Goal: Transaction & Acquisition: Obtain resource

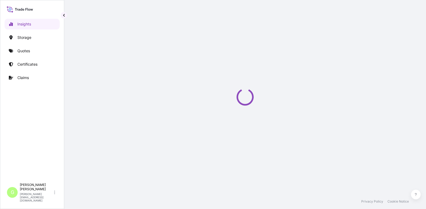
select select "2025"
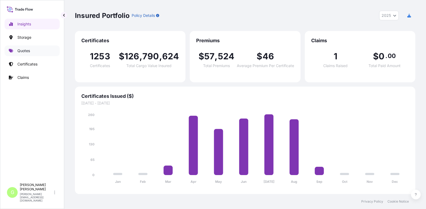
click at [27, 51] on p "Quotes" at bounding box center [23, 50] width 13 height 5
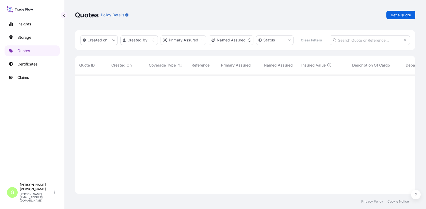
scroll to position [105, 336]
click at [395, 17] on p "Get a Quote" at bounding box center [400, 14] width 20 height 5
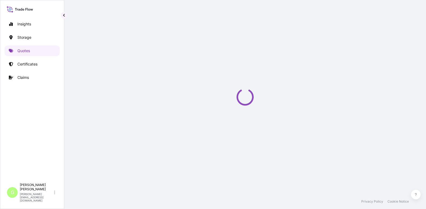
select select "Water"
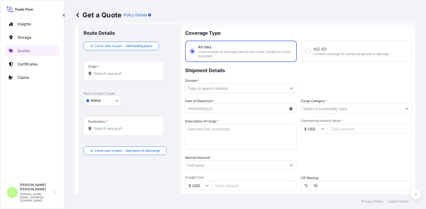
scroll to position [89, 0]
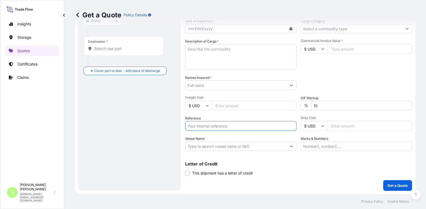
click at [197, 126] on input "Reference" at bounding box center [240, 126] width 111 height 10
paste input "25SIALC4148"
type input "25SIALC4148"
click at [201, 84] on input "Named Assured *" at bounding box center [235, 85] width 101 height 10
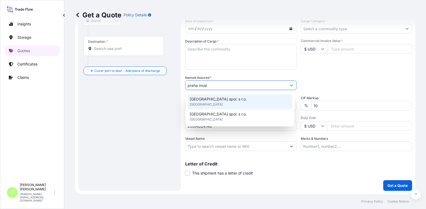
click at [197, 95] on div "Praha Music Center spol. s r.o. United Kingdom" at bounding box center [239, 101] width 105 height 15
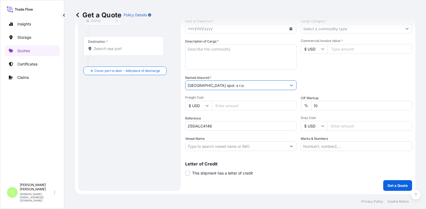
type input "Praha Music Center spol. s r.o."
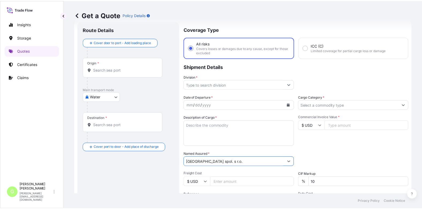
scroll to position [0, 0]
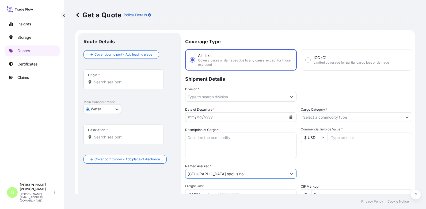
click at [287, 96] on button "Show suggestions" at bounding box center [291, 97] width 10 height 10
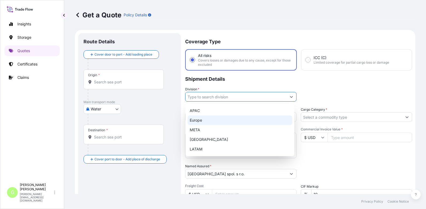
click at [202, 120] on div "Europe" at bounding box center [239, 121] width 105 height 10
type input "Europe"
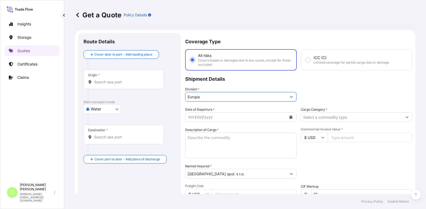
click at [305, 115] on input "Cargo Category *" at bounding box center [351, 117] width 101 height 10
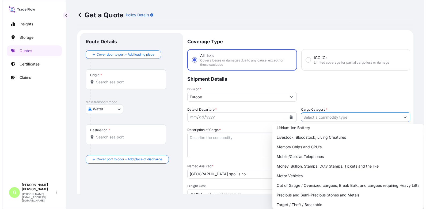
scroll to position [95, 0]
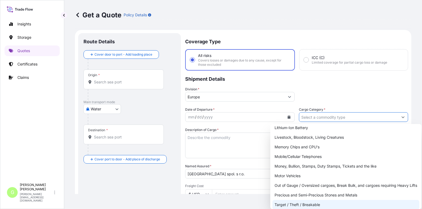
click at [287, 203] on div "Target / Theft / Breakable" at bounding box center [345, 205] width 147 height 10
type input "Target / Theft / Breakable"
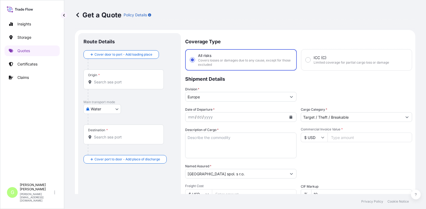
click at [353, 138] on input "Commercial Invoice Value *" at bounding box center [369, 138] width 84 height 10
paste input "62598.0000"
type input "62598.0000"
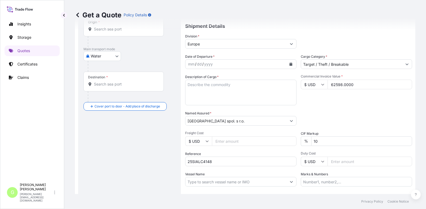
scroll to position [53, 0]
click at [222, 138] on input "Freight Cost" at bounding box center [254, 141] width 84 height 10
paste input "3500"
type input "3500"
click at [289, 63] on icon "Calendar" at bounding box center [290, 63] width 3 height 3
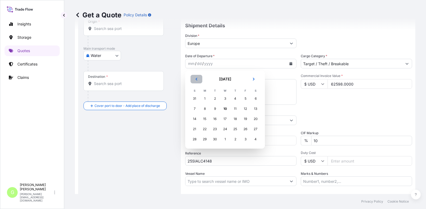
click at [197, 79] on icon "Previous" at bounding box center [196, 79] width 2 height 3
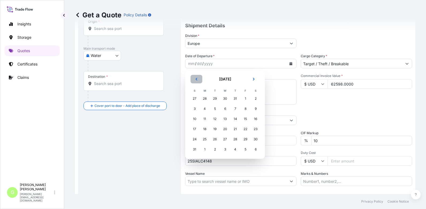
click at [196, 78] on icon "Previous" at bounding box center [196, 79] width 3 height 3
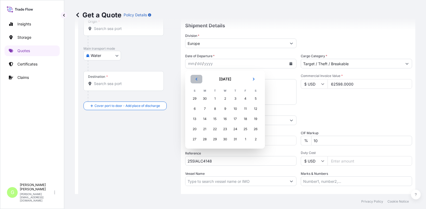
click at [196, 78] on icon "Previous" at bounding box center [196, 79] width 3 height 3
click at [251, 79] on button "Next" at bounding box center [254, 79] width 12 height 9
click at [224, 107] on div "9" at bounding box center [225, 109] width 10 height 10
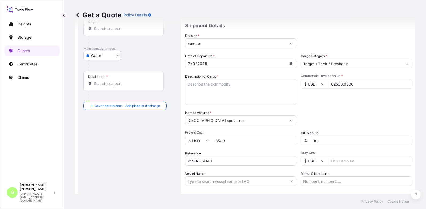
click at [28, 137] on div "Insights Storage Quotes Certificates Claims" at bounding box center [32, 97] width 55 height 167
click at [219, 184] on input "Vessel Name" at bounding box center [235, 181] width 101 height 10
paste input "OCEAN NETWORK EXPRESS"
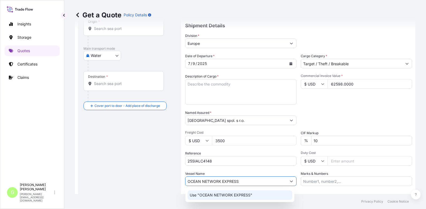
click at [211, 194] on p "Use "OCEAN NETWORK EXPRESS"" at bounding box center [221, 195] width 63 height 5
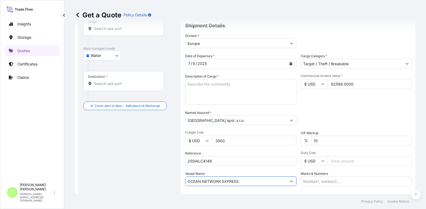
scroll to position [0, 0]
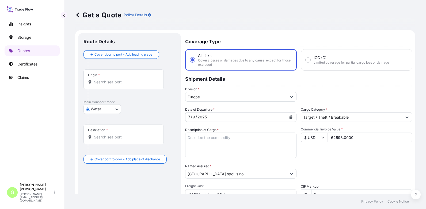
type input "OCEAN NETWORK EXPRESS"
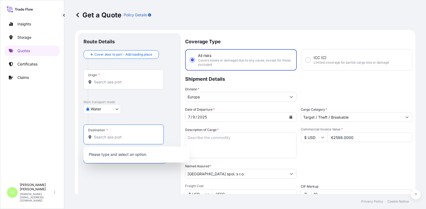
click at [98, 139] on input "Destination *" at bounding box center [125, 136] width 63 height 5
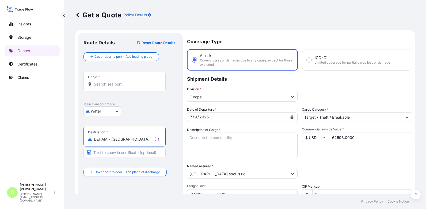
type input "DEHAM - Hamburg, Germany"
click at [97, 150] on input "Text to appear on certificate" at bounding box center [124, 153] width 82 height 10
click at [102, 153] on input "Text to appear on certificate" at bounding box center [123, 153] width 80 height 10
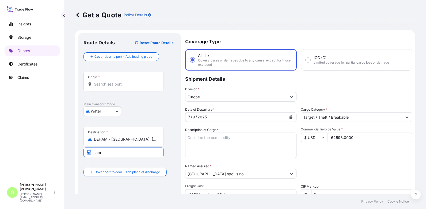
type input "Hamburg, Germany"
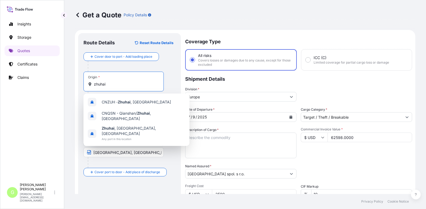
click at [103, 85] on input "zhuhai" at bounding box center [125, 84] width 63 height 5
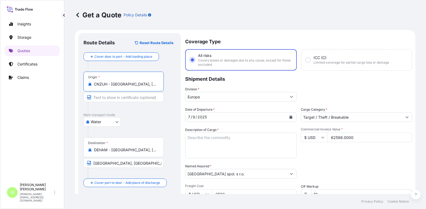
drag, startPoint x: 136, startPoint y: 85, endPoint x: 112, endPoint y: 83, distance: 24.1
click at [112, 83] on input "CNZUH - Zhuhai, China" at bounding box center [125, 84] width 63 height 5
type input "CNZUH - Zhuhai, China"
click at [111, 100] on input "Text to appear on certificate" at bounding box center [123, 98] width 80 height 10
paste input "Zhuhai, China"
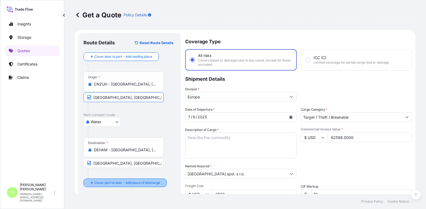
type input "Zhuhai, China"
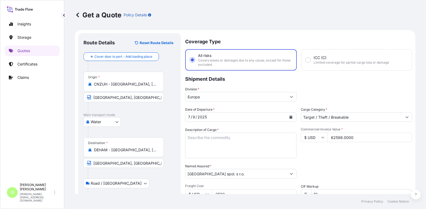
click at [36, 128] on div "Insights Storage Quotes Certificates Claims" at bounding box center [32, 97] width 55 height 167
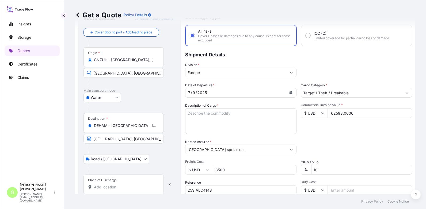
scroll to position [53, 0]
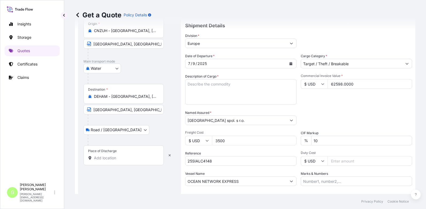
click at [110, 155] on input "Place of Discharge" at bounding box center [125, 157] width 63 height 5
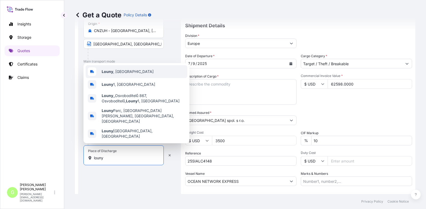
click at [119, 74] on span "Louny , Czechia" at bounding box center [128, 71] width 52 height 5
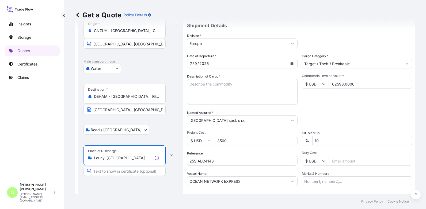
type input "Louny, Czechia"
click at [95, 172] on input "Text to appear on certificate" at bounding box center [124, 171] width 82 height 10
type input "Louny CZECH REPUBLIC"
click at [214, 86] on textarea "Description of Cargo *" at bounding box center [240, 92] width 111 height 26
paste textarea "MUSICAL INSTRUMENTS AND ACCESSORIES"
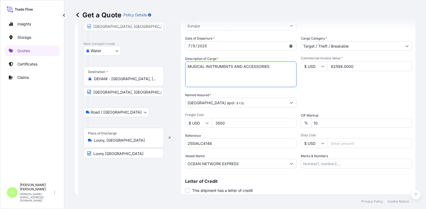
scroll to position [89, 0]
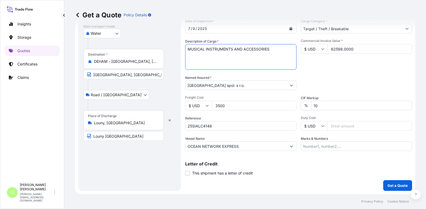
type textarea "MUSICAL INSTRUMENTS AND ACCESSORIES"
click at [395, 186] on p "Get a Quote" at bounding box center [397, 185] width 20 height 5
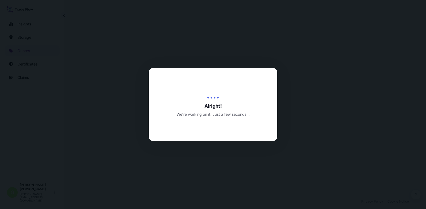
select select "Water"
select select "Road / Inland"
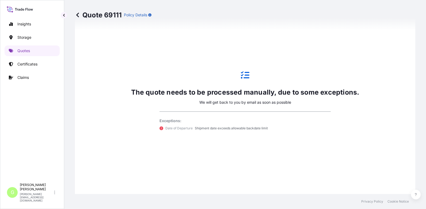
scroll to position [368, 0]
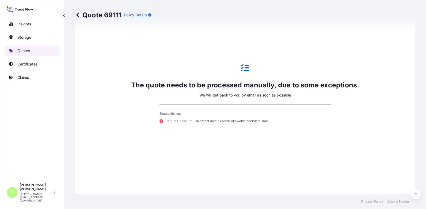
click at [13, 51] on icon at bounding box center [11, 51] width 4 height 4
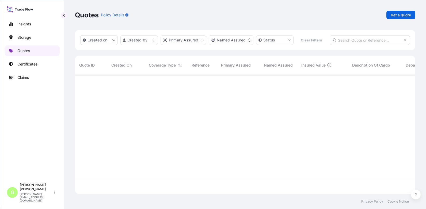
scroll to position [105, 336]
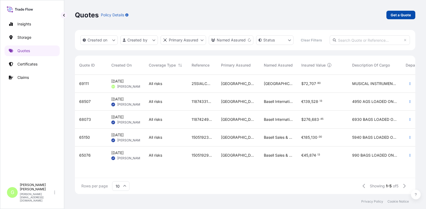
click at [393, 16] on p "Get a Quote" at bounding box center [400, 14] width 20 height 5
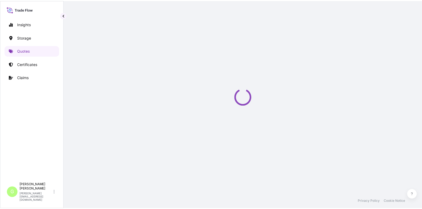
scroll to position [9, 0]
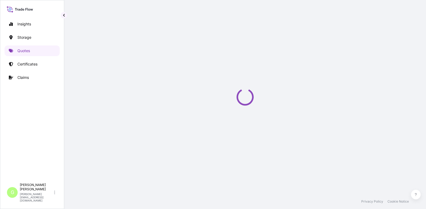
select select "Water"
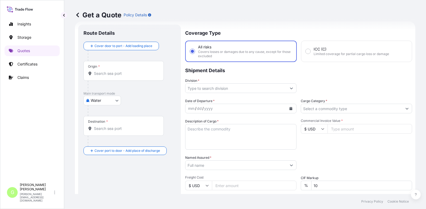
click at [199, 90] on input "Division *" at bounding box center [235, 88] width 101 height 10
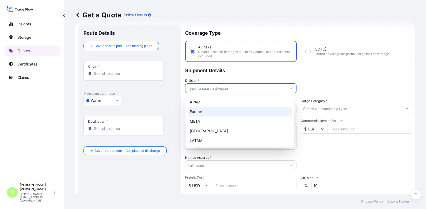
click at [205, 111] on div "Europe" at bounding box center [239, 112] width 105 height 10
type input "Europe"
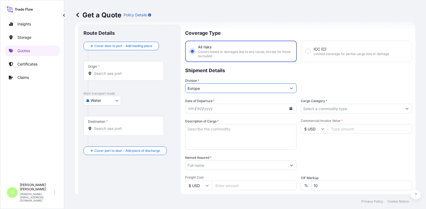
click at [326, 110] on input "Cargo Category *" at bounding box center [351, 109] width 101 height 10
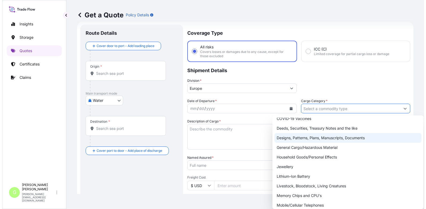
scroll to position [95, 0]
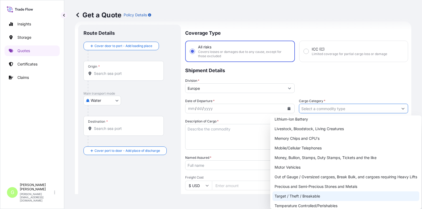
click at [298, 196] on div "Target / Theft / Breakable" at bounding box center [345, 196] width 147 height 10
type input "Target / Theft / Breakable"
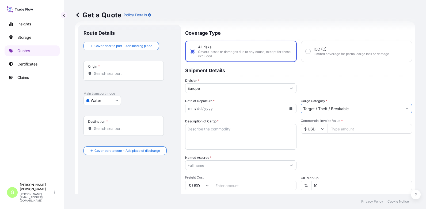
click at [199, 163] on input "Named Assured *" at bounding box center [235, 165] width 101 height 10
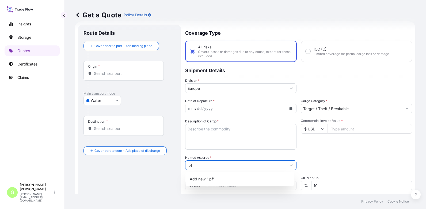
drag, startPoint x: 195, startPoint y: 166, endPoint x: 186, endPoint y: 165, distance: 9.7
click at [186, 165] on input "ipf" at bounding box center [235, 165] width 101 height 10
paste input "IPF Industry s.r.o."
click at [223, 177] on span "Add new "IPF Industry s.r.o."" at bounding box center [215, 178] width 51 height 5
type input "IPF Industry s.r.o."
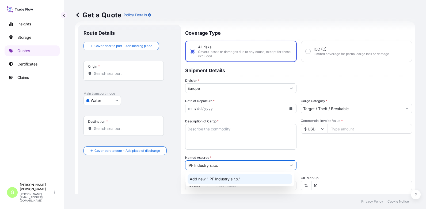
click at [195, 179] on span "Add new "IPF Industry s.r.o."" at bounding box center [215, 178] width 51 height 5
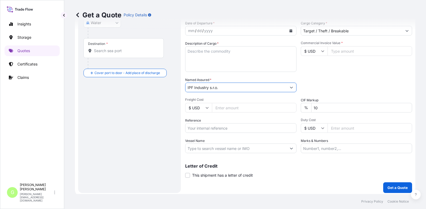
scroll to position [89, 0]
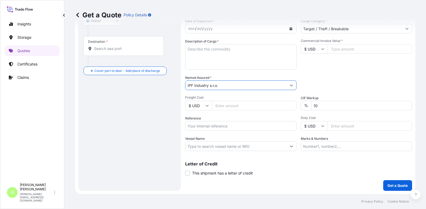
click at [202, 123] on input "Reference" at bounding box center [240, 126] width 111 height 10
paste input "25SIMP5403"
type input "25SIMP5403"
click at [348, 46] on input "Commercial Invoice Value *" at bounding box center [369, 49] width 84 height 10
paste input "17714.81"
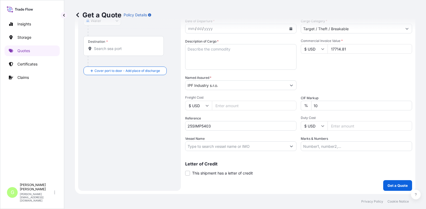
type input "17714.81"
click at [225, 104] on input "Freight Cost" at bounding box center [254, 106] width 84 height 10
paste input "780"
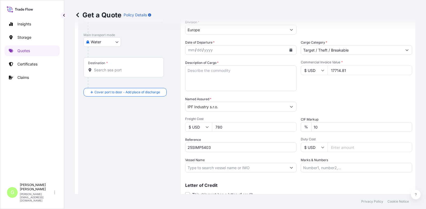
scroll to position [35, 0]
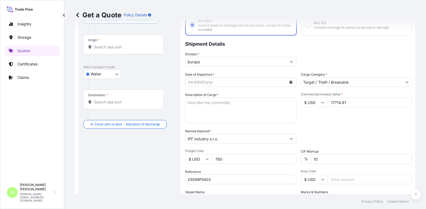
type input "780"
click at [98, 46] on input "Origin *" at bounding box center [125, 46] width 63 height 5
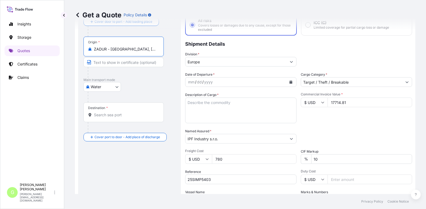
drag, startPoint x: 139, startPoint y: 49, endPoint x: 111, endPoint y: 47, distance: 27.6
click at [111, 47] on input "ZADUR - Durban, South Africa" at bounding box center [125, 49] width 63 height 5
type input "ZADUR - Durban, South Africa"
click at [114, 64] on input "Text to appear on certificate" at bounding box center [123, 62] width 80 height 10
paste input "Durban, South Africa"
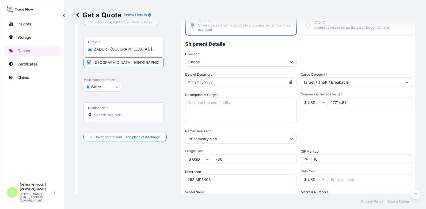
type input "Durban, South Africa"
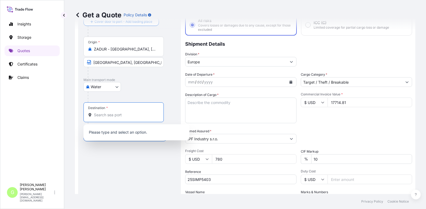
click at [103, 113] on input "Destination *" at bounding box center [125, 114] width 63 height 5
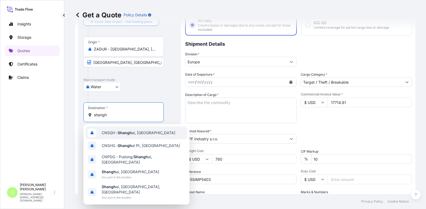
click at [111, 132] on span "CNSGH - Shangh ai, China" at bounding box center [139, 132] width 74 height 5
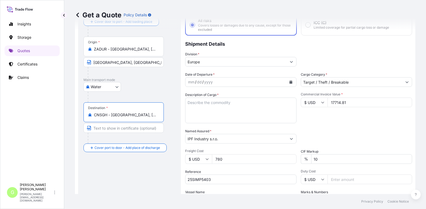
type input "CNSGH - Shanghai, China"
click at [112, 130] on input "Text to appear on certificate" at bounding box center [124, 128] width 82 height 10
type input "Shanghai, China"
click at [67, 90] on div "Get a Quote Policy Details Route Details Reset Route Details Cover door to port…" at bounding box center [244, 97] width 361 height 194
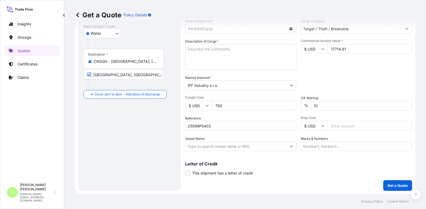
click at [207, 147] on input "Vessel Name" at bounding box center [235, 146] width 101 height 10
paste input "SACO SHIPPING"
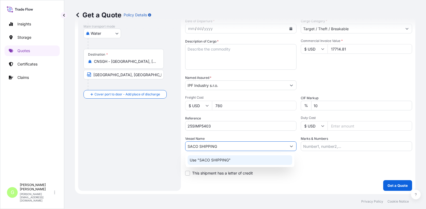
click at [207, 159] on p "Use "SACO SHIPPING"" at bounding box center [210, 159] width 41 height 5
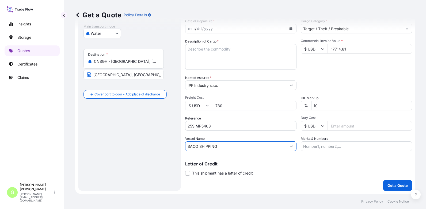
type input "SACO SHIPPING"
click at [46, 113] on div "Insights Storage Quotes Certificates Claims" at bounding box center [32, 97] width 55 height 167
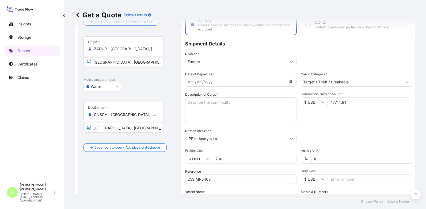
scroll to position [35, 0]
click at [289, 80] on icon "Calendar" at bounding box center [290, 81] width 3 height 3
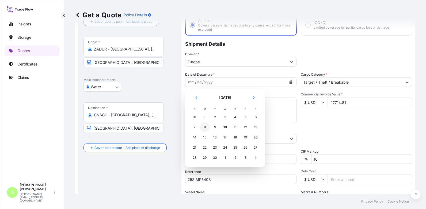
click at [205, 127] on div "8" at bounding box center [205, 127] width 10 height 10
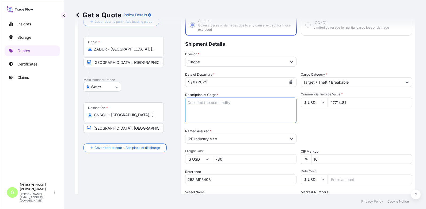
click at [198, 105] on textarea "Description of Cargo *" at bounding box center [240, 111] width 111 height 26
paste textarea "RODS"
type textarea "RODS ceramic"
click at [13, 153] on div "Insights Storage Quotes Certificates Claims" at bounding box center [32, 97] width 55 height 167
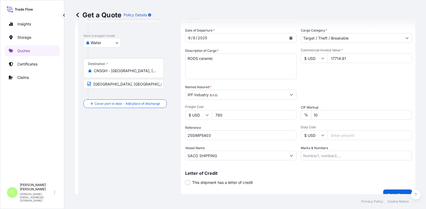
scroll to position [89, 0]
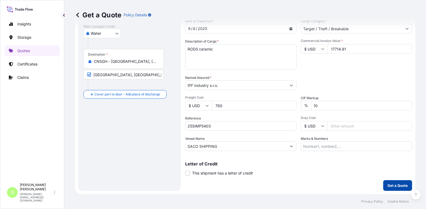
click at [387, 183] on p "Get a Quote" at bounding box center [397, 185] width 20 height 5
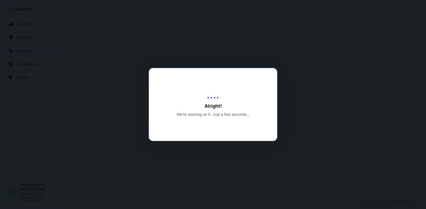
select select "Water"
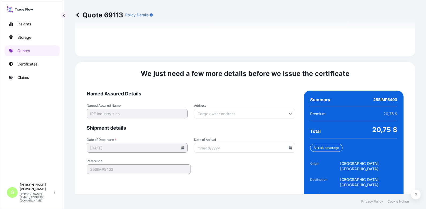
scroll to position [797, 0]
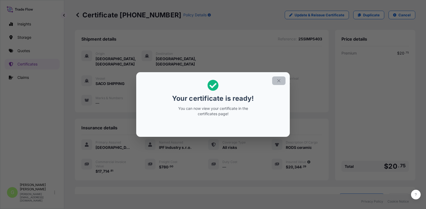
click at [279, 80] on icon "button" at bounding box center [278, 80] width 5 height 5
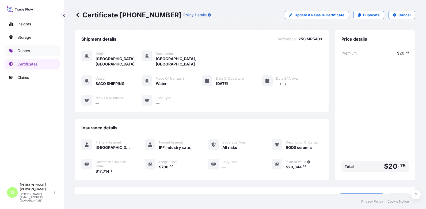
click at [27, 51] on p "Quotes" at bounding box center [23, 50] width 13 height 5
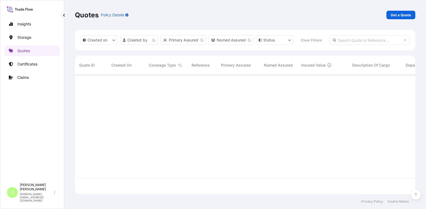
scroll to position [105, 336]
click at [397, 14] on p "Get a Quote" at bounding box center [400, 14] width 20 height 5
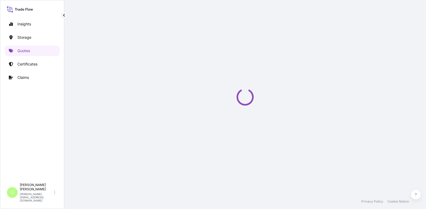
select select "Water"
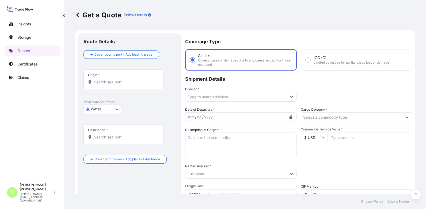
scroll to position [9, 0]
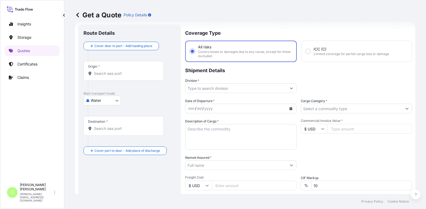
click at [194, 93] on div at bounding box center [240, 88] width 111 height 10
click at [195, 89] on input "Division *" at bounding box center [235, 88] width 101 height 10
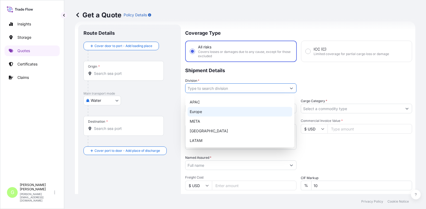
click at [197, 109] on div "Europe" at bounding box center [239, 112] width 105 height 10
type input "Europe"
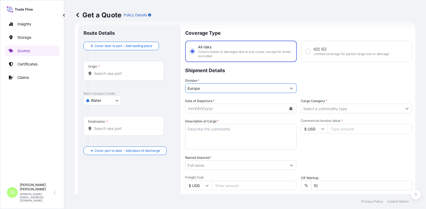
click at [313, 109] on input "Cargo Category *" at bounding box center [351, 109] width 101 height 10
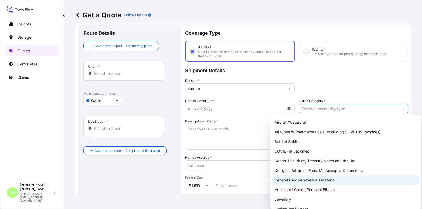
click at [295, 179] on div "General Cargo/Hazardous Material" at bounding box center [345, 180] width 147 height 10
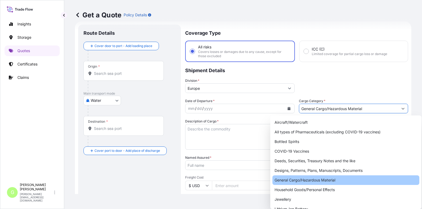
type input "General Cargo/Hazardous Material"
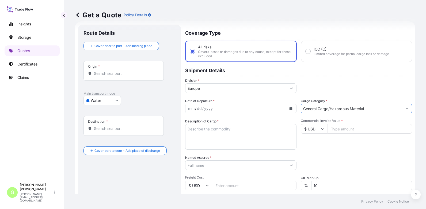
click at [205, 164] on input "Named Assured *" at bounding box center [235, 165] width 101 height 10
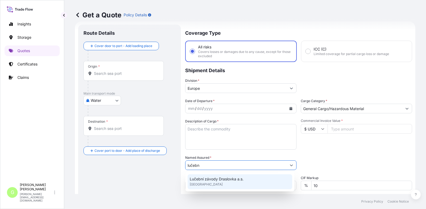
click at [209, 179] on span "Lučební závody Draslovka a.s." at bounding box center [217, 178] width 54 height 5
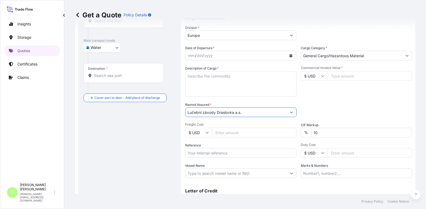
scroll to position [62, 0]
type input "Lučební závody Draslovka a.s."
click at [208, 153] on input "Reference" at bounding box center [240, 153] width 111 height 10
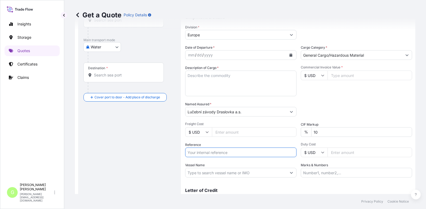
paste input "25SEAMG5595"
type input "25SEAMG5595"
click at [349, 74] on input "Commercial Invoice Value *" at bounding box center [369, 76] width 84 height 10
paste input "224400.0000"
type input "224400.0000"
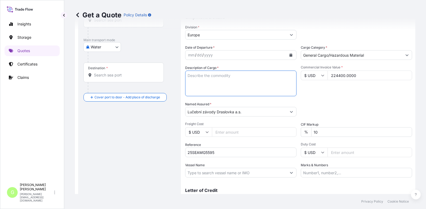
click at [205, 75] on textarea "Description of Cargo *" at bounding box center [240, 84] width 111 height 26
click at [205, 75] on textarea "BL NO" at bounding box center [240, 84] width 111 height 26
paste textarea "MEDUW6239521"
click at [192, 82] on textarea "BL NO MEDUW6239521" at bounding box center [240, 84] width 111 height 26
paste textarea "GLDU9465057 MSDU2191349 MSDU2165165 MEDU1806570 TCLU7638438 MEDU5119130"
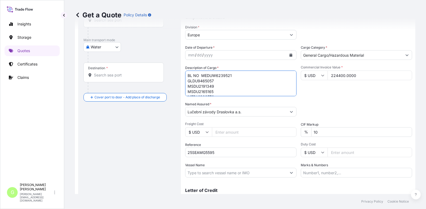
scroll to position [19, 0]
click at [194, 92] on textarea "BL NO MEDUW6239521 GLDU9465057 MSDU2191349 MSDU2165165 MEDU1806570 TCLU7638438 …" at bounding box center [240, 84] width 111 height 26
paste textarea "SODIUM CYANIDE"
drag, startPoint x: 187, startPoint y: 92, endPoint x: 188, endPoint y: 87, distance: 5.7
click at [187, 92] on textarea "BL NO MEDUW6239521 GLDU9465057 MSDU2191349 MSDU2165165 MEDU1806570 TCLU7638438 …" at bounding box center [240, 84] width 111 height 26
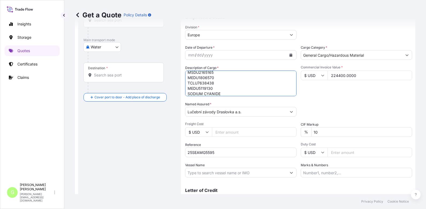
click at [226, 95] on textarea "BL NO MEDUW6239521 GLDU9465057 MSDU2191349 MSDU2165165 MEDU1806570 TCLU7638438 …" at bounding box center [240, 84] width 111 height 26
type textarea "BL NO MEDUW6239521 GLDU9465057 MSDU2191349 MSDU2165165 MEDU1806570 TCLU7638438 …"
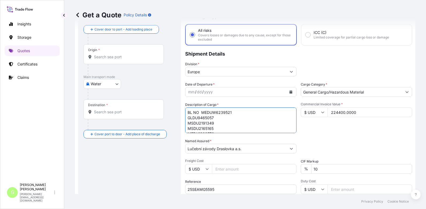
scroll to position [0, 0]
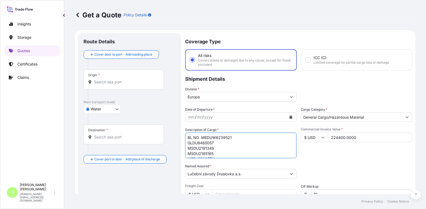
click at [99, 81] on input "Origin *" at bounding box center [125, 81] width 63 height 5
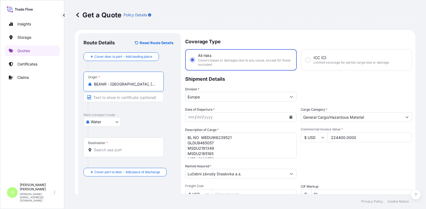
type input "BEANR - Antwerpen, Belgium"
click at [116, 95] on input "Text to appear on certificate" at bounding box center [123, 98] width 80 height 10
type input "Antwerp, Belgium"
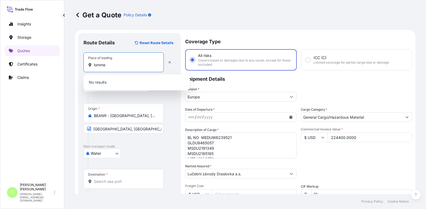
click at [94, 64] on input "lomme" at bounding box center [125, 64] width 63 height 5
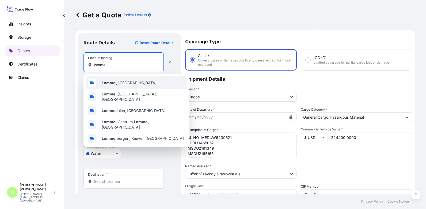
click at [107, 82] on b "Lomme" at bounding box center [109, 82] width 14 height 5
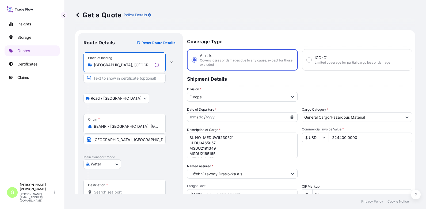
type input "Lommel, Belgium"
click at [106, 81] on input "Text to appear on certificate" at bounding box center [124, 78] width 82 height 10
type input "Lommel, Belgium"
click at [40, 108] on div "Insights Storage Quotes Certificates Claims" at bounding box center [32, 97] width 55 height 167
click at [105, 190] on input "Destination *" at bounding box center [125, 192] width 63 height 5
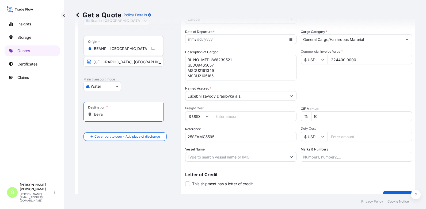
scroll to position [80, 0]
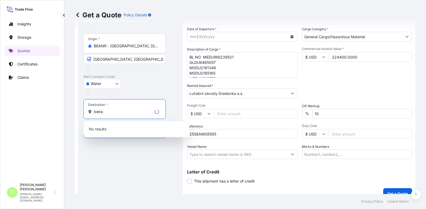
click at [120, 113] on input "beira" at bounding box center [123, 111] width 59 height 5
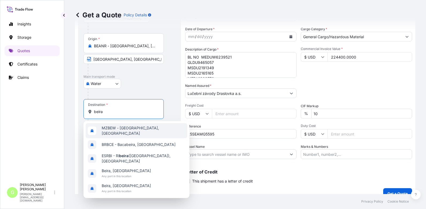
click at [119, 131] on span "MZBEW - Beira, Mozambique" at bounding box center [143, 130] width 83 height 11
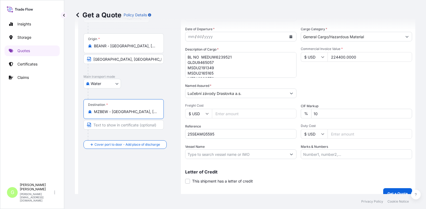
drag, startPoint x: 146, startPoint y: 112, endPoint x: 113, endPoint y: 110, distance: 33.5
click at [113, 110] on input "MZBEW - Beira, Mozambique" at bounding box center [125, 111] width 63 height 5
type input "MZBEW - Beira, Mozambique"
click at [111, 125] on input "Text to appear on certificate" at bounding box center [123, 125] width 80 height 10
paste input "Beira, Mozambique"
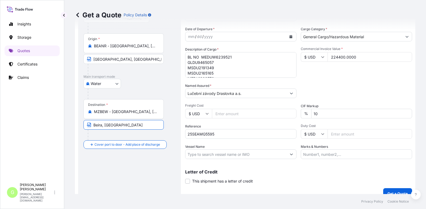
type input "Beira, Mozambique"
drag, startPoint x: 47, startPoint y: 110, endPoint x: 63, endPoint y: 107, distance: 16.3
click at [47, 110] on div "Insights Storage Quotes Certificates Claims" at bounding box center [32, 97] width 55 height 167
click at [289, 36] on icon "Calendar" at bounding box center [290, 36] width 3 height 3
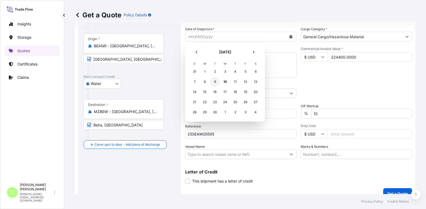
click at [214, 81] on div "9" at bounding box center [215, 82] width 10 height 10
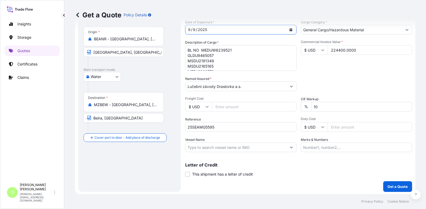
scroll to position [89, 0]
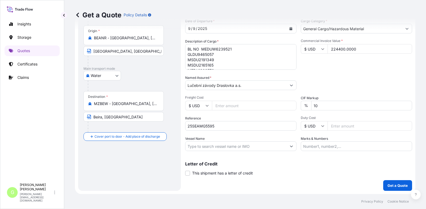
click at [47, 98] on div "Insights Storage Quotes Certificates Claims" at bounding box center [32, 97] width 55 height 167
click at [213, 148] on input "Vessel Name" at bounding box center [235, 146] width 101 height 10
paste input "MSC-MEDITERRANEAN SHIPPING COMPANY S A"
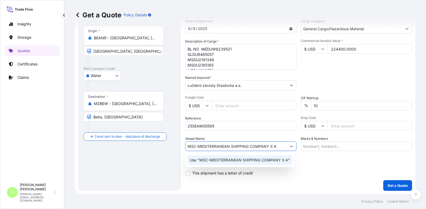
click at [233, 158] on p "Use "MSC-MEDITERRANEAN SHIPPING COMPANY S A"" at bounding box center [240, 159] width 100 height 5
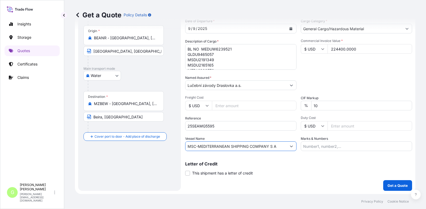
scroll to position [62, 0]
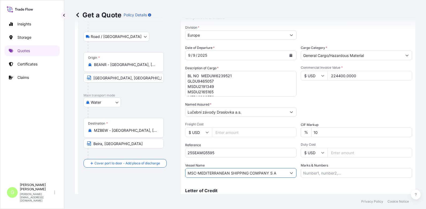
type input "MSC-MEDITERRANEAN SHIPPING COMPANY S A"
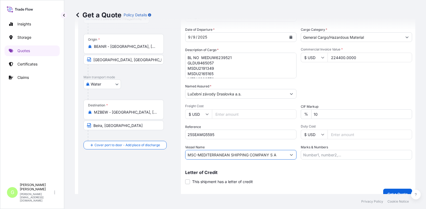
scroll to position [89, 0]
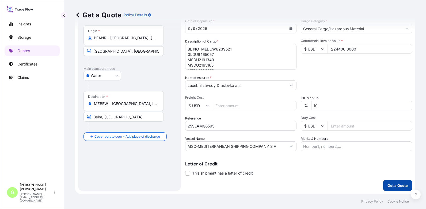
click at [386, 180] on button "Get a Quote" at bounding box center [397, 185] width 29 height 11
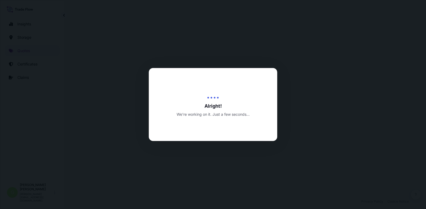
select select "Road / Inland"
select select "Water"
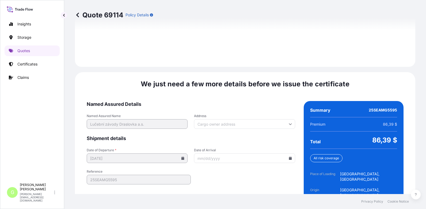
scroll to position [813, 0]
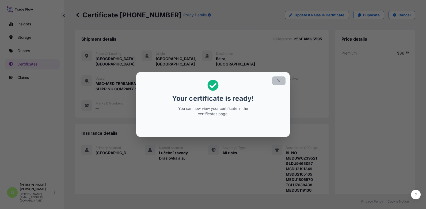
click at [278, 81] on icon "button" at bounding box center [278, 80] width 5 height 5
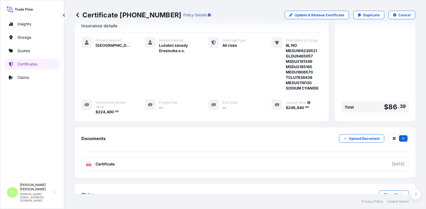
scroll to position [124, 0]
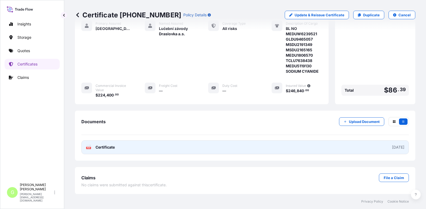
click at [110, 147] on span "Certificate" at bounding box center [104, 147] width 19 height 5
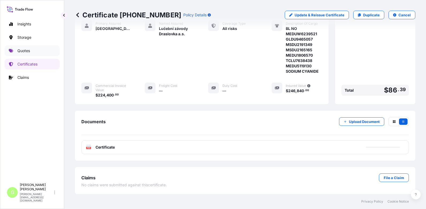
click at [26, 50] on p "Quotes" at bounding box center [23, 50] width 13 height 5
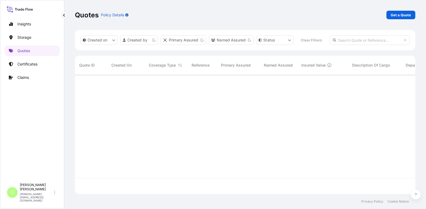
scroll to position [105, 336]
click at [401, 17] on p "Get a Quote" at bounding box center [400, 14] width 20 height 5
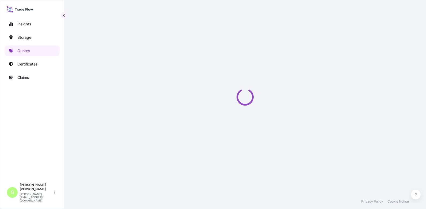
select select "Water"
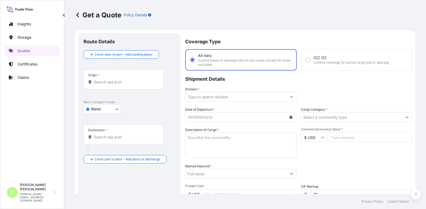
scroll to position [9, 0]
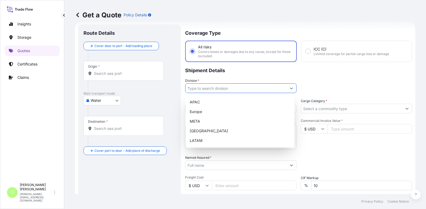
click at [194, 90] on input "Division *" at bounding box center [235, 88] width 101 height 10
click at [197, 112] on div "Europe" at bounding box center [239, 112] width 105 height 10
type input "Europe"
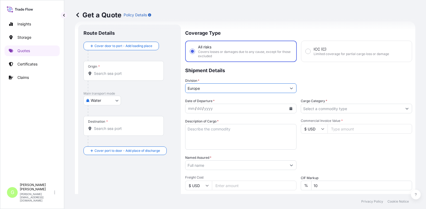
click at [309, 110] on input "Cargo Category *" at bounding box center [351, 109] width 101 height 10
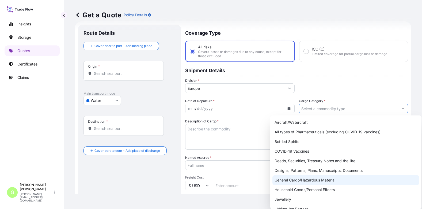
click at [280, 179] on div "General Cargo/Hazardous Material" at bounding box center [345, 180] width 147 height 10
type input "General Cargo/Hazardous Material"
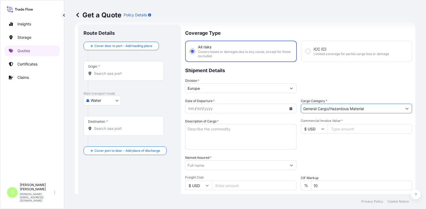
drag, startPoint x: 204, startPoint y: 165, endPoint x: 199, endPoint y: 161, distance: 5.6
click at [203, 165] on input "Named Assured *" at bounding box center [235, 165] width 101 height 10
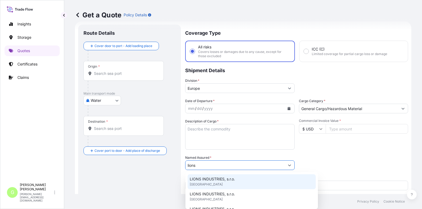
click at [206, 178] on span "LIONS INDUSTRIES, s.r.o." at bounding box center [212, 178] width 45 height 5
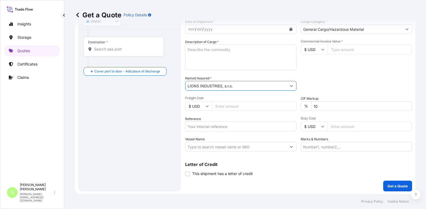
scroll to position [89, 0]
type input "LIONS INDUSTRIES, s.r.o."
click at [210, 128] on input "Reference" at bounding box center [240, 126] width 111 height 10
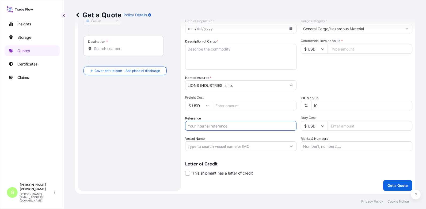
paste input "25SIAKM5000"
type input "25SIAKM5000"
click at [340, 49] on input "Commercial Invoice Value *" at bounding box center [369, 49] width 84 height 10
paste input "59040"
type input "59040"
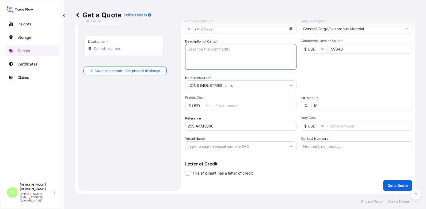
click at [194, 49] on textarea "Description of Cargo *" at bounding box center [240, 57] width 111 height 26
paste textarea "RUBBER ACCELERATOR TBBS, DCBS"
type textarea "RUBBER ACCELERATOR TBBS, DCBS"
click at [221, 107] on input "Freight Cost" at bounding box center [254, 106] width 84 height 10
paste input "5842.08"
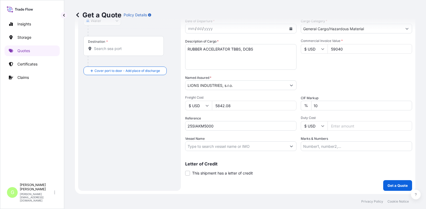
type input "5842.08"
click at [192, 147] on input "Vessel Name" at bounding box center [235, 146] width 101 height 10
paste input "MSC-MEDITERRANEAN SHIPPING COMPANY S A"
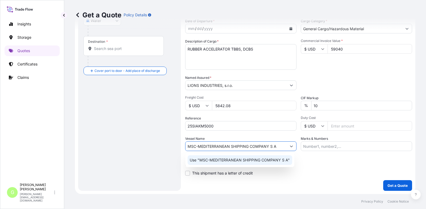
click at [224, 159] on p "Use "MSC-MEDITERRANEAN SHIPPING COMPANY S A"" at bounding box center [240, 159] width 100 height 5
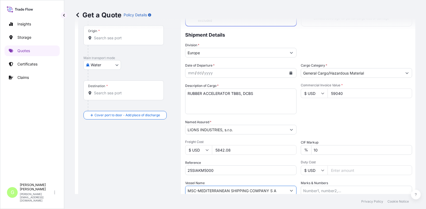
scroll to position [0, 0]
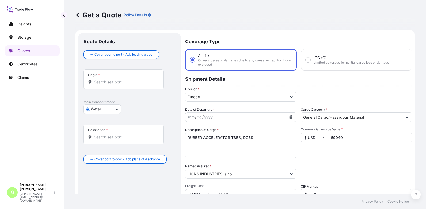
type input "MSC-MEDITERRANEAN SHIPPING COMPANY S A"
click at [110, 81] on input "Origin *" at bounding box center [125, 81] width 63 height 5
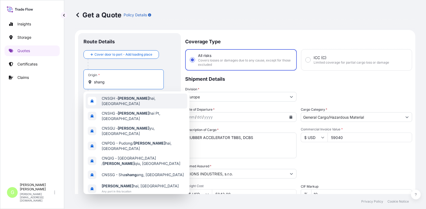
click at [111, 99] on span "CNSGH - Shang hai, China" at bounding box center [143, 101] width 83 height 11
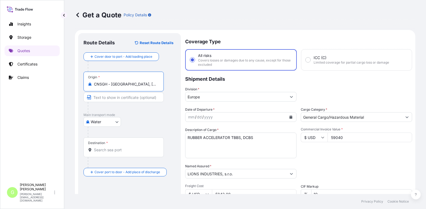
type input "CNSGH - Shanghai, China"
click at [106, 152] on input "Destination *" at bounding box center [125, 149] width 63 height 5
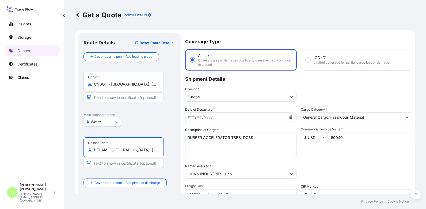
type input "DEHAM - Hamburg, Germany"
click at [118, 165] on input "Text to appear on certificate" at bounding box center [123, 163] width 80 height 10
type input "Hamburg, Germany"
click at [102, 98] on input "Text to appear on certificate" at bounding box center [123, 98] width 80 height 10
type input "Shanghai, China"
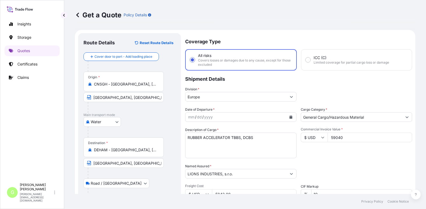
click at [35, 129] on div "Insights Storage Quotes Certificates Claims" at bounding box center [32, 97] width 55 height 167
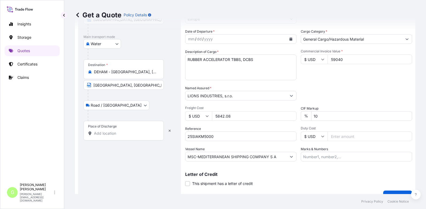
scroll to position [80, 0]
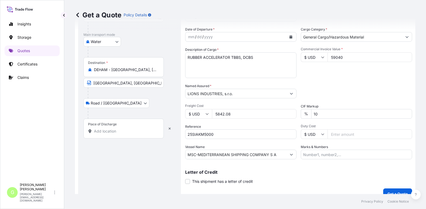
click at [99, 131] on input "Place of Discharge" at bounding box center [125, 131] width 63 height 5
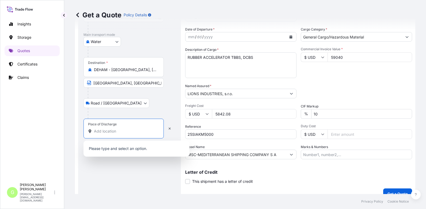
paste input "Zlín"
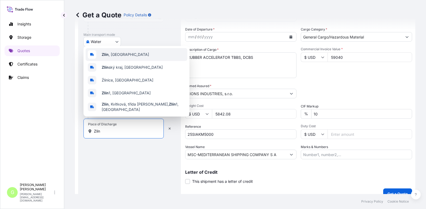
click at [110, 52] on div "Zlín , Czechia" at bounding box center [137, 54] width 102 height 13
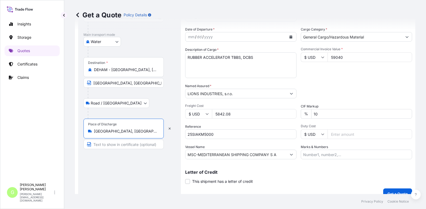
type input "Zlín, Czechia"
click at [110, 144] on input "Text to appear on certificate" at bounding box center [123, 145] width 80 height 10
paste input "Zlín"
type input "Zlín CZECH REPUBLIC"
click at [76, 82] on form "Route Details Reset Route Details Cover door to port - Add loading place Place …" at bounding box center [245, 76] width 340 height 253
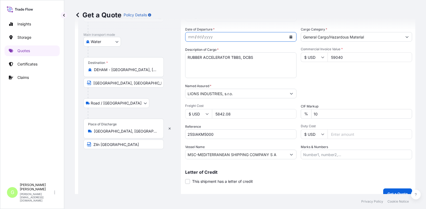
click at [289, 37] on icon "Calendar" at bounding box center [290, 36] width 3 height 3
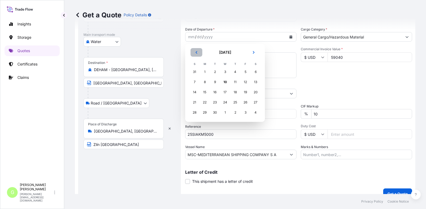
click at [193, 53] on button "Previous" at bounding box center [196, 52] width 12 height 9
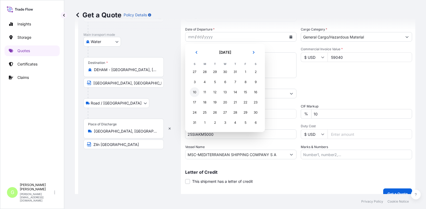
click at [198, 92] on div "10" at bounding box center [195, 92] width 10 height 10
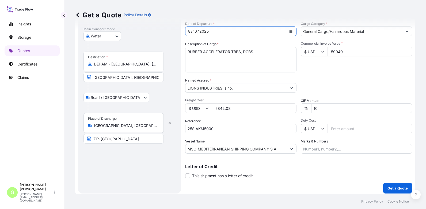
scroll to position [89, 0]
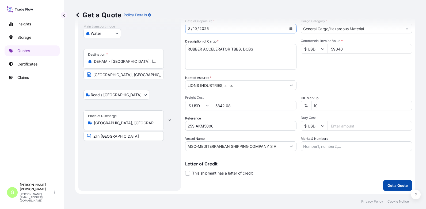
click at [385, 182] on button "Get a Quote" at bounding box center [397, 185] width 29 height 11
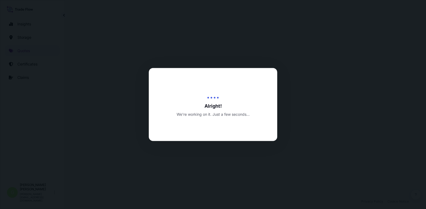
select select "Water"
select select "Road / Inland"
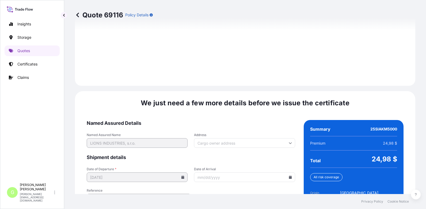
scroll to position [818, 0]
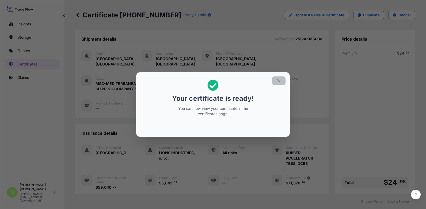
click at [277, 82] on icon "button" at bounding box center [278, 80] width 5 height 5
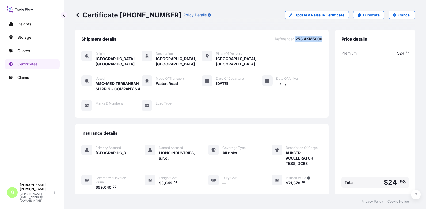
drag, startPoint x: 319, startPoint y: 38, endPoint x: 292, endPoint y: 40, distance: 27.6
click at [292, 40] on div "Shipment details Reference : 25SIAKM5000 Origin Shanghai, China Destination Ham…" at bounding box center [201, 74] width 253 height 88
copy span "25SIAKM5000"
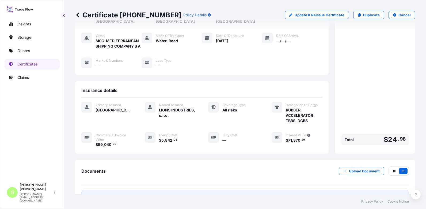
scroll to position [92, 0]
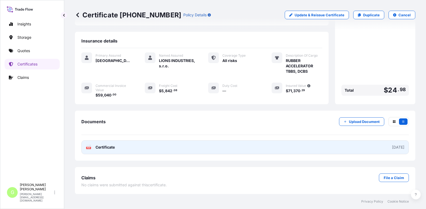
click at [104, 148] on span "Certificate" at bounding box center [104, 147] width 19 height 5
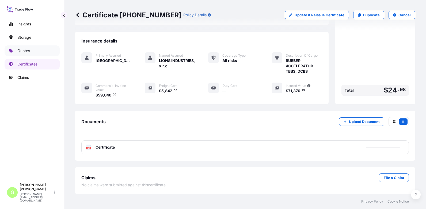
click at [19, 49] on p "Quotes" at bounding box center [23, 50] width 13 height 5
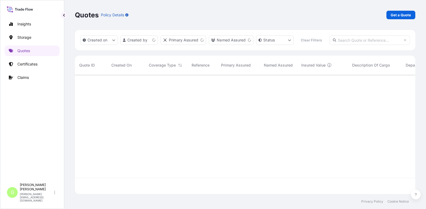
scroll to position [105, 336]
click at [404, 16] on p "Get a Quote" at bounding box center [400, 14] width 20 height 5
select select "Water"
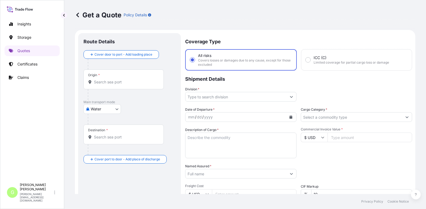
scroll to position [9, 0]
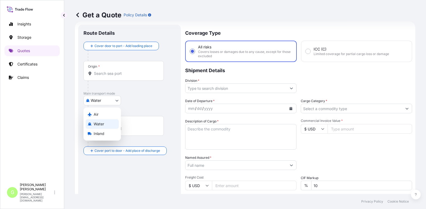
click at [101, 101] on body "Insights Storage Quotes Certificates Claims G Gabriela Vasakova gabriela.vasako…" at bounding box center [213, 104] width 426 height 209
click at [93, 132] on div "Inland" at bounding box center [102, 134] width 33 height 10
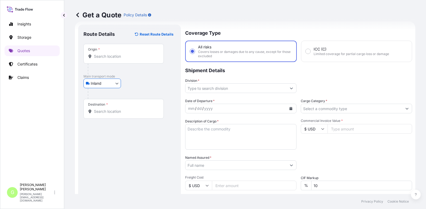
click at [224, 86] on input "Division *" at bounding box center [235, 88] width 101 height 10
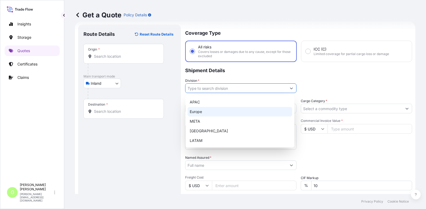
click at [200, 111] on div "Europe" at bounding box center [239, 112] width 105 height 10
type input "Europe"
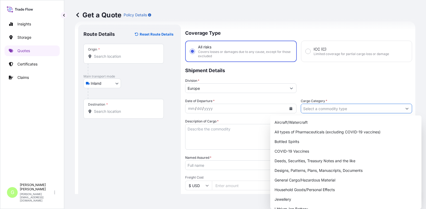
click at [309, 107] on input "Cargo Category *" at bounding box center [351, 109] width 101 height 10
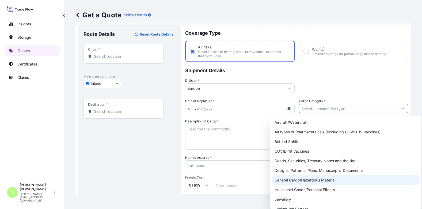
click at [280, 181] on div "General Cargo/Hazardous Material" at bounding box center [345, 180] width 147 height 10
type input "General Cargo/Hazardous Material"
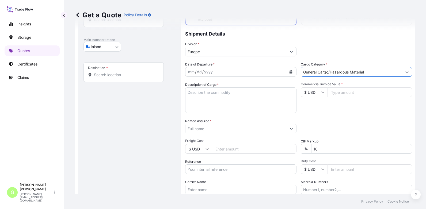
scroll to position [89, 0]
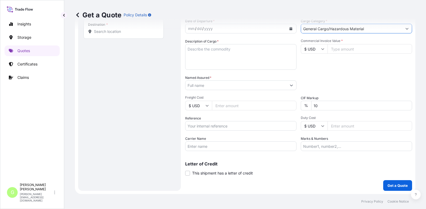
click at [203, 126] on input "Reference" at bounding box center [240, 126] width 111 height 10
paste input "25TIARS0429"
type input "25TIARS0429"
click at [193, 88] on input "Named Assured *" at bounding box center [235, 85] width 101 height 10
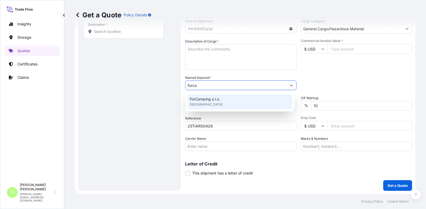
click at [196, 100] on span "ForCamping s.r.o." at bounding box center [205, 99] width 30 height 5
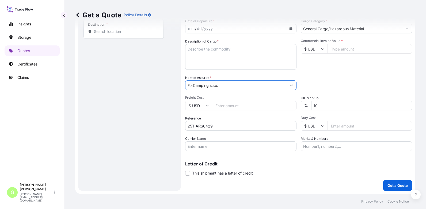
type input "ForCamping s.r.o."
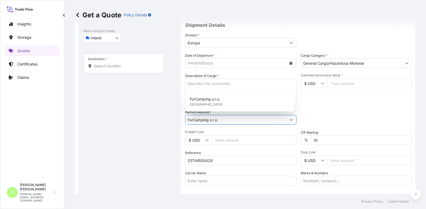
scroll to position [8, 0]
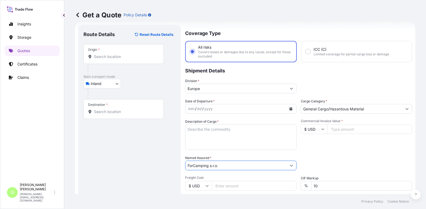
click at [202, 126] on textarea "Description of Cargo *" at bounding box center [240, 137] width 111 height 26
paste textarea "Backpacks, trash bags"
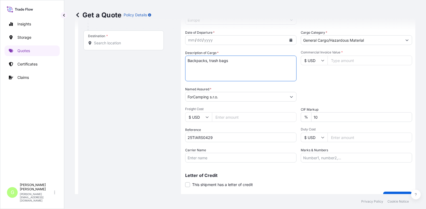
scroll to position [89, 0]
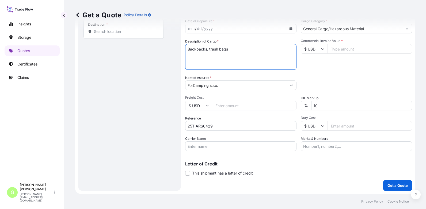
type textarea "Backpacks, trash bags"
click at [337, 50] on input "Commercial Invoice Value *" at bounding box center [369, 49] width 84 height 10
paste input "9921.0000"
type input "9921.0000"
click at [223, 107] on input "Freight Cost" at bounding box center [254, 106] width 84 height 10
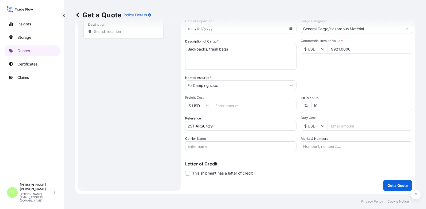
paste input "600"
type input "600"
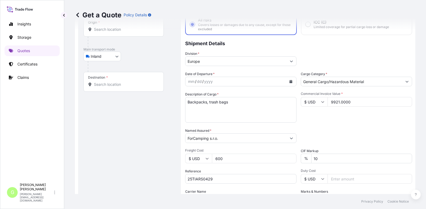
scroll to position [35, 0]
click at [290, 84] on button "Calendar" at bounding box center [290, 82] width 9 height 9
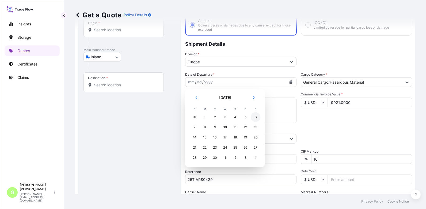
click at [255, 117] on div "6" at bounding box center [256, 117] width 10 height 10
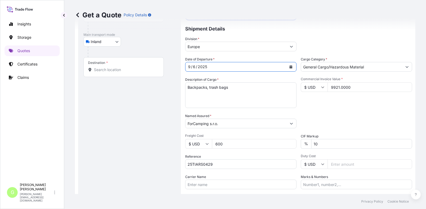
scroll to position [62, 0]
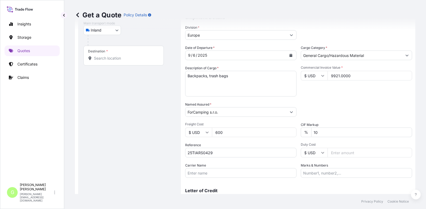
click at [59, 125] on div "Insights Storage Quotes Certificates Claims" at bounding box center [32, 97] width 55 height 167
click at [192, 173] on input "Carrier Name" at bounding box center [240, 173] width 111 height 10
type input "CFS CESKA TREBOVA S.R.O."
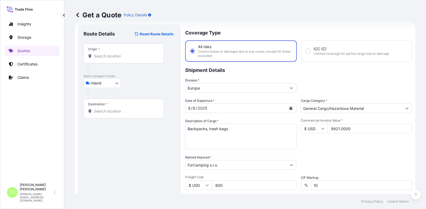
scroll to position [8, 0]
click at [34, 105] on div "Insights Storage Quotes Certificates Claims" at bounding box center [32, 97] width 55 height 167
click at [101, 58] on input "Origin *" at bounding box center [125, 56] width 63 height 5
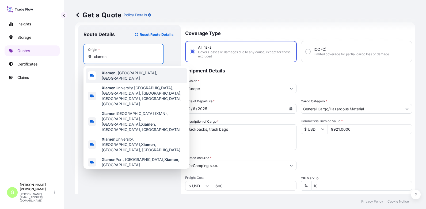
click at [117, 74] on span "Xiamen , Fujian, China" at bounding box center [143, 75] width 83 height 11
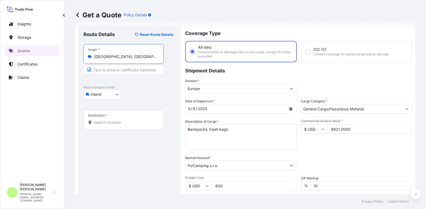
type input "Xiamen, Fujian, China"
click at [113, 71] on input "Text to appear on certificate" at bounding box center [123, 70] width 80 height 10
type input "Xiamen, China"
click at [95, 129] on div "Destination *" at bounding box center [123, 120] width 80 height 20
click at [95, 125] on input "Destination *" at bounding box center [125, 122] width 63 height 5
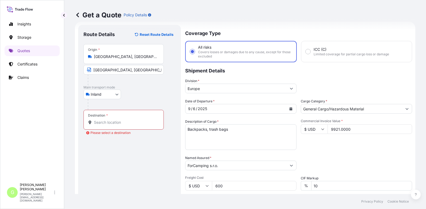
drag, startPoint x: 48, startPoint y: 108, endPoint x: 64, endPoint y: 105, distance: 15.6
click at [48, 108] on div "Insights Storage Quotes Certificates Claims" at bounding box center [32, 97] width 55 height 167
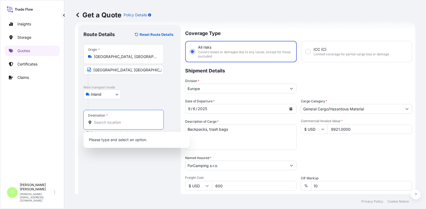
click at [102, 123] on input "Destination * Please select a destination" at bounding box center [125, 122] width 63 height 5
paste input "Pardubice-Rosice"
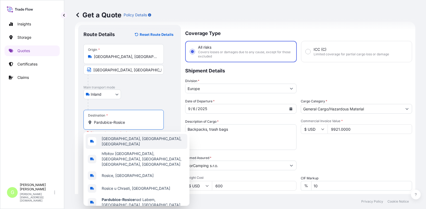
click at [141, 141] on span "Rosice nad Labem, Pardubice VII, Czechia" at bounding box center [143, 141] width 83 height 11
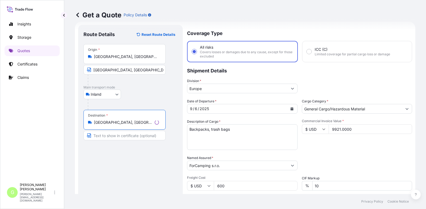
type input "Rosice nad Labem, Pardubice VII, Czechia"
click at [116, 137] on input "Text to appear on certificate" at bounding box center [124, 136] width 82 height 10
paste input "Pardubice-Rosice"
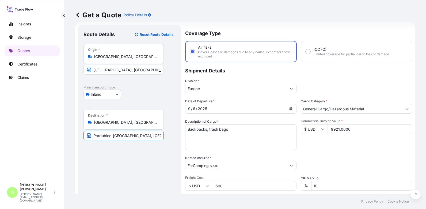
type input "Pardubice-Rosice, CZECH REPUBLIC"
click at [126, 168] on div "Route Details Reset Route Details Place of loading Road / Inland Road / Inland …" at bounding box center [129, 148] width 92 height 236
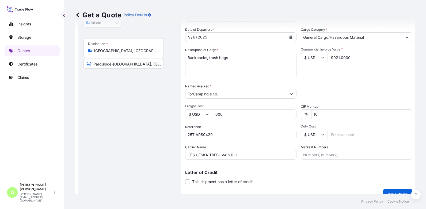
scroll to position [89, 0]
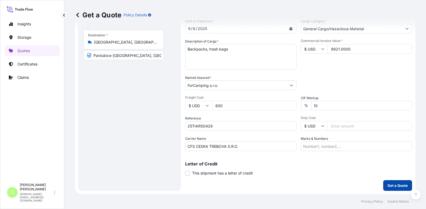
click at [394, 185] on p "Get a Quote" at bounding box center [397, 185] width 20 height 5
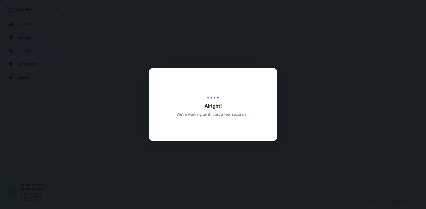
select select "Inland"
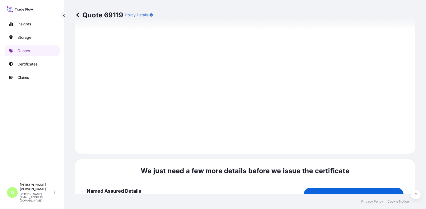
scroll to position [797, 0]
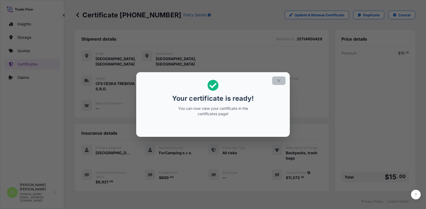
click at [280, 81] on icon "button" at bounding box center [278, 80] width 5 height 5
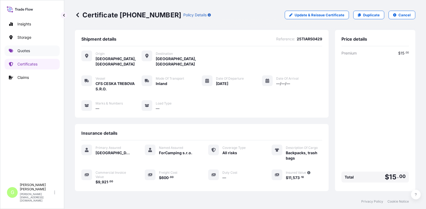
click at [18, 51] on p "Quotes" at bounding box center [23, 50] width 13 height 5
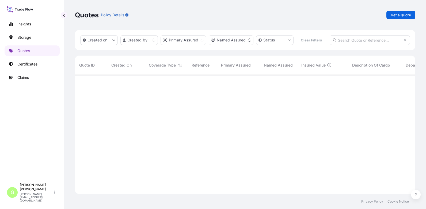
scroll to position [105, 336]
click at [397, 16] on p "Get a Quote" at bounding box center [400, 14] width 20 height 5
select select "Water"
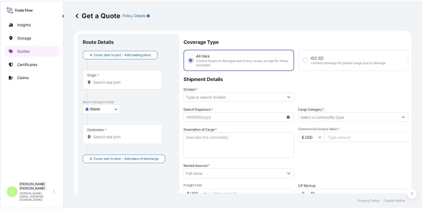
scroll to position [9, 0]
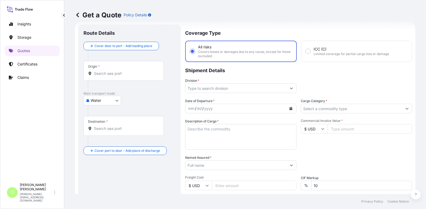
click at [102, 104] on body "Insights Storage Quotes Certificates Claims G Gabriela Vasakova gabriela.vasako…" at bounding box center [213, 104] width 426 height 209
click at [98, 116] on span "Air" at bounding box center [96, 114] width 5 height 5
click at [213, 89] on input "Division *" at bounding box center [235, 88] width 101 height 10
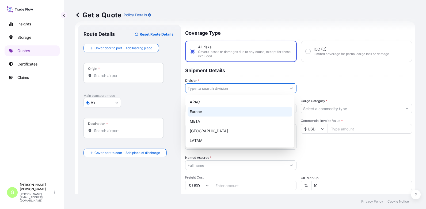
click at [200, 112] on div "Europe" at bounding box center [239, 112] width 105 height 10
type input "Europe"
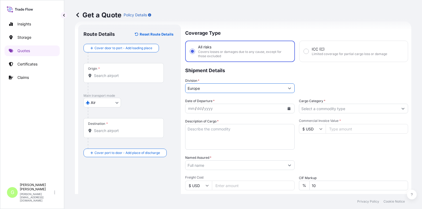
click at [310, 110] on input "Cargo Category *" at bounding box center [348, 109] width 99 height 10
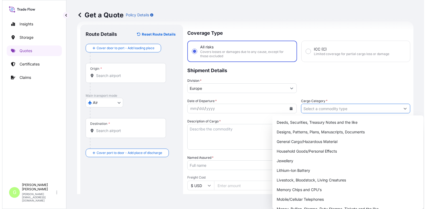
scroll to position [53, 0]
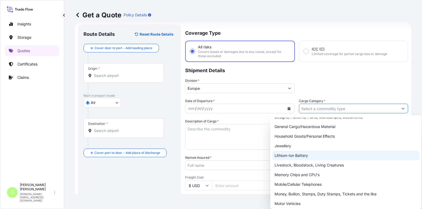
click at [306, 154] on div "Lithium-Ion Battery" at bounding box center [345, 156] width 147 height 10
type input "Lithium-Ion Battery"
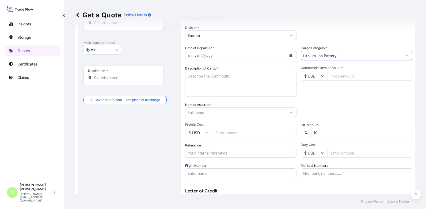
scroll to position [62, 0]
click at [199, 114] on input "Named Assured *" at bounding box center [235, 112] width 101 height 10
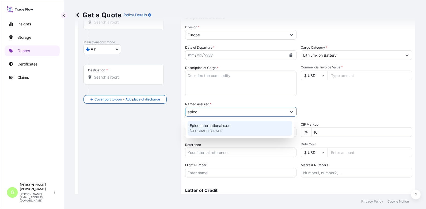
click at [199, 124] on span "Epico International s.r.o." at bounding box center [211, 125] width 42 height 5
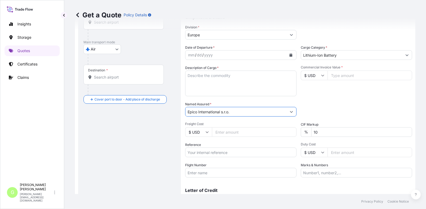
type input "Epico International s.r.o."
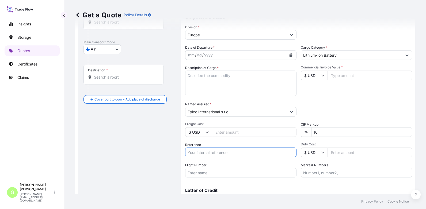
click at [199, 152] on input "Reference" at bounding box center [240, 153] width 111 height 10
paste input "25AIAAT1797"
type input "25AIAAT1797"
click at [216, 76] on textarea "Description of Cargo *" at bounding box center [240, 84] width 111 height 26
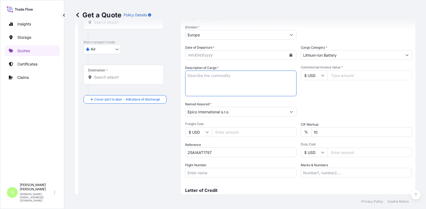
paste textarea "power bank - UN3480 lithium ion batteries"
type textarea "power bank - UN3480 lithium ion batteries"
click at [363, 74] on input "Commercial Invoice Value *" at bounding box center [369, 76] width 84 height 10
paste input "9048.0000"
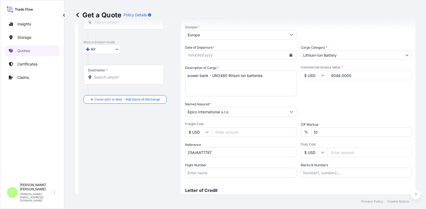
type input "9048.0000"
click at [215, 133] on input "Freight Cost" at bounding box center [254, 132] width 84 height 10
paste input "7716"
type input "7716"
click at [191, 174] on input "Flight Number" at bounding box center [240, 173] width 111 height 10
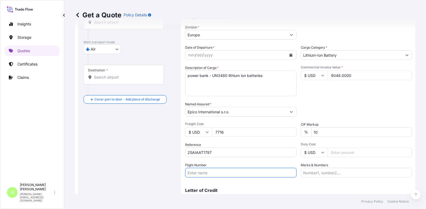
paste input "DHL HKG"
type input "DHL HKG"
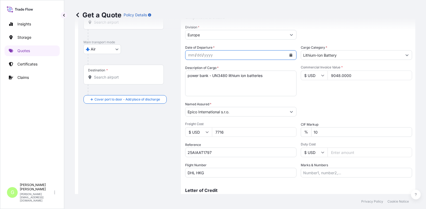
click at [288, 57] on button "Calendar" at bounding box center [290, 55] width 9 height 9
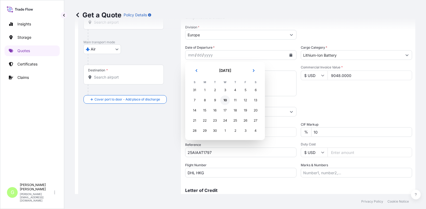
click at [222, 99] on div "10" at bounding box center [225, 100] width 10 height 10
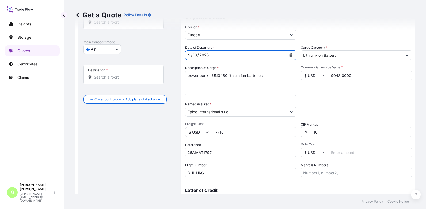
scroll to position [9, 0]
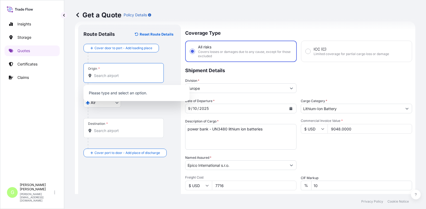
click at [103, 76] on input "Origin *" at bounding box center [125, 75] width 63 height 5
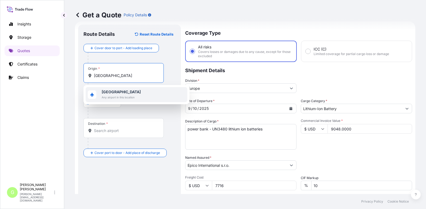
click at [102, 93] on b "Hongkong" at bounding box center [121, 92] width 39 height 5
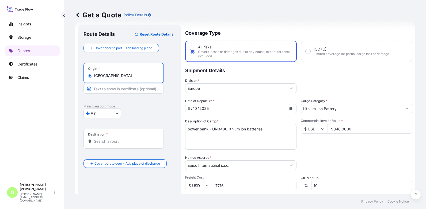
drag, startPoint x: 115, startPoint y: 74, endPoint x: 87, endPoint y: 71, distance: 27.9
click at [87, 71] on div "Origin * Hongkong" at bounding box center [123, 73] width 80 height 20
type input "Hongkong"
click at [108, 89] on input "Text to appear on certificate" at bounding box center [123, 89] width 80 height 10
paste input "Hongkong"
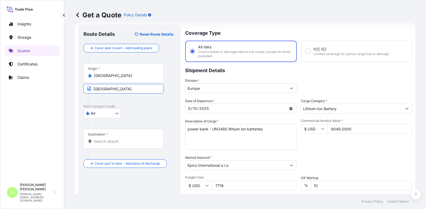
type input "Hongkong"
click at [115, 141] on input "Destination *" at bounding box center [125, 141] width 63 height 5
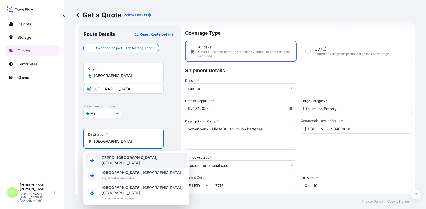
click at [116, 160] on span "CZPRG - Praha , Czech Republic" at bounding box center [143, 160] width 83 height 11
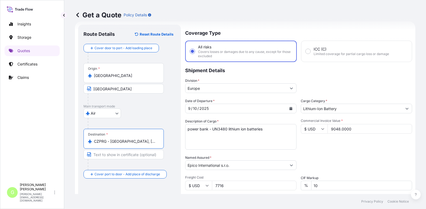
drag, startPoint x: 137, startPoint y: 143, endPoint x: 111, endPoint y: 143, distance: 26.2
click at [111, 143] on input "CZPRG - Praha, Czech Republic" at bounding box center [125, 141] width 63 height 5
paste input "Hongkong"
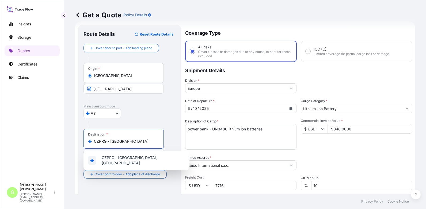
drag, startPoint x: 99, startPoint y: 141, endPoint x: 78, endPoint y: 142, distance: 21.4
click at [78, 142] on form "Route Details Reset Route Details Cover door to port - Add loading place Place …" at bounding box center [245, 147] width 340 height 253
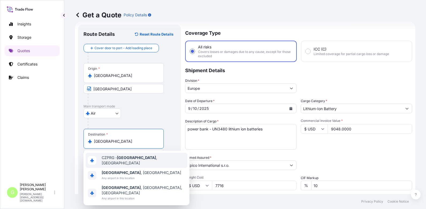
click at [113, 156] on div "CZPRG - Praha , Czech Republic" at bounding box center [137, 160] width 102 height 15
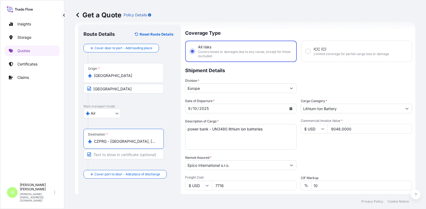
drag, startPoint x: 150, startPoint y: 141, endPoint x: 109, endPoint y: 147, distance: 41.5
click at [109, 147] on div "Destination * CZPRG - Praha, Czech Republic" at bounding box center [123, 139] width 80 height 20
type input "CZPRG - Praha, Czech Republic"
click at [104, 156] on input "Text to appear on certificate" at bounding box center [123, 155] width 80 height 10
paste input "Praha, Czech Republic"
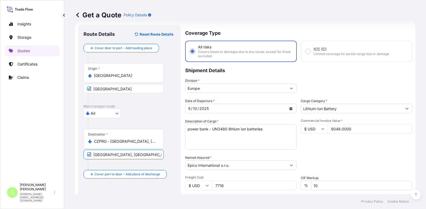
type input "Praha, Czech Republic"
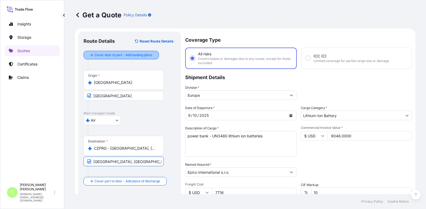
scroll to position [0, 0]
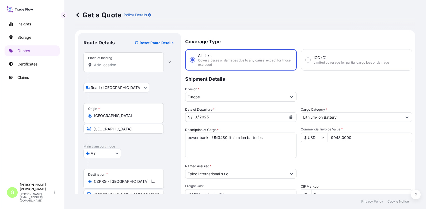
click at [112, 64] on input "Place of loading" at bounding box center [125, 64] width 63 height 5
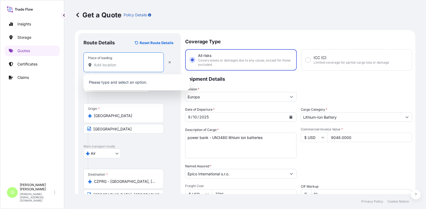
paste input "Dongguan"
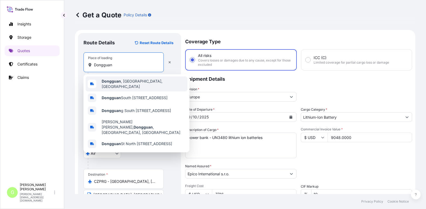
click at [117, 83] on b "Dongguan" at bounding box center [111, 81] width 19 height 5
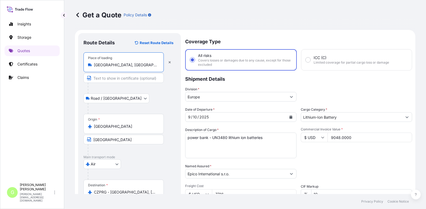
type input "Dongguan, Guangdong Province, China"
click at [110, 79] on input "Text to appear on certificate" at bounding box center [123, 78] width 80 height 10
paste input "Dongguan"
type input "Dongguan, CHINA"
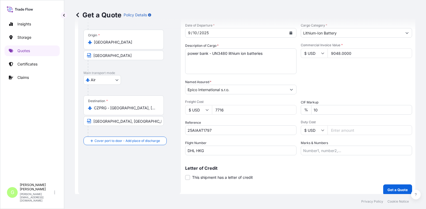
scroll to position [89, 0]
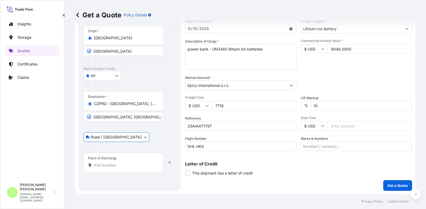
drag, startPoint x: 101, startPoint y: 137, endPoint x: 101, endPoint y: 164, distance: 26.2
click at [101, 164] on input "Place of Discharge" at bounding box center [125, 165] width 63 height 5
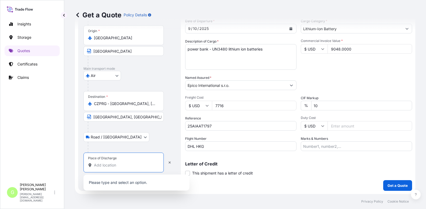
paste input "Kostelec nad Černými lesy"
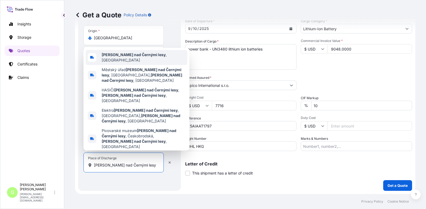
click at [119, 57] on b "Kostelec nad Černými lesy" at bounding box center [134, 54] width 64 height 5
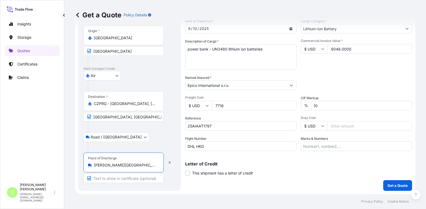
type input "Kostelec nad Černými lesy, Czechia"
click at [111, 178] on input "Text to appear on certificate" at bounding box center [123, 179] width 80 height 10
paste input "Kostelec nad Černými lesy"
type input "Kostelec nad Černými lesy, CZECH REPUBLIC"
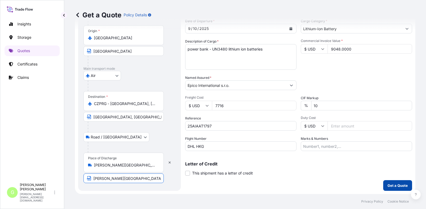
click at [398, 181] on button "Get a Quote" at bounding box center [397, 185] width 29 height 11
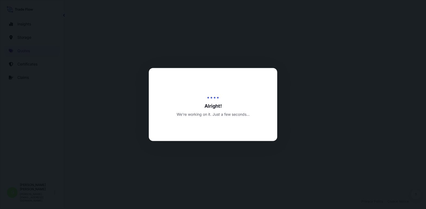
select select "Road / Inland"
select select "Air"
select select "Road / Inland"
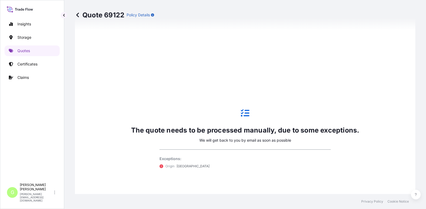
scroll to position [368, 0]
